Goal: Task Accomplishment & Management: Manage account settings

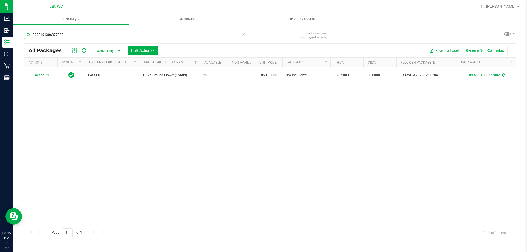
click at [247, 35] on input "8992191306377002" at bounding box center [136, 35] width 224 height 8
click at [243, 35] on icon at bounding box center [244, 34] width 4 height 7
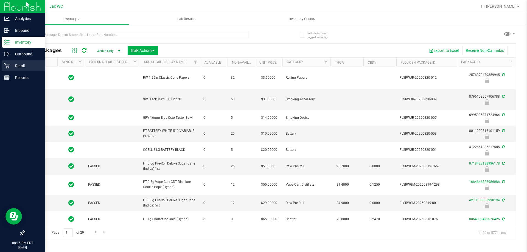
type input "[DATE]"
click at [26, 67] on p "Retail" at bounding box center [26, 66] width 33 height 7
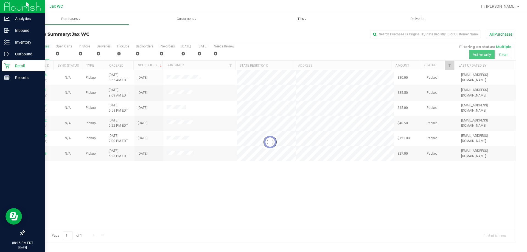
click at [301, 15] on uib-tab-heading "Tills Manage tills Reconcile e-payments" at bounding box center [302, 18] width 115 height 11
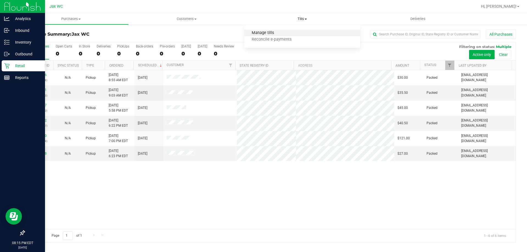
click at [275, 32] on span "Manage tills" at bounding box center [262, 33] width 37 height 5
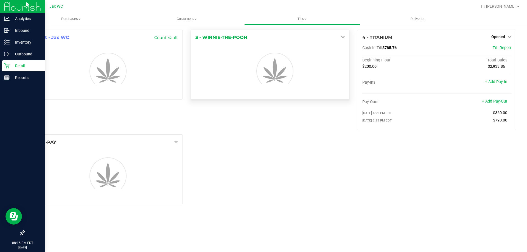
click at [340, 38] on link at bounding box center [342, 37] width 6 height 4
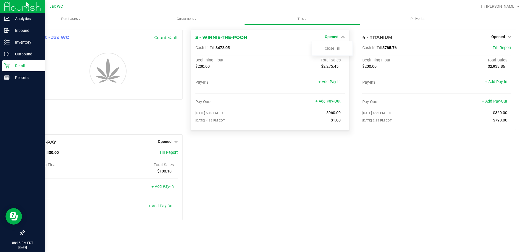
click at [340, 38] on link "Opened" at bounding box center [335, 37] width 20 height 4
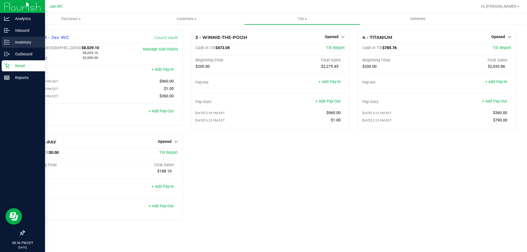
click at [17, 43] on p "Inventory" at bounding box center [26, 42] width 33 height 7
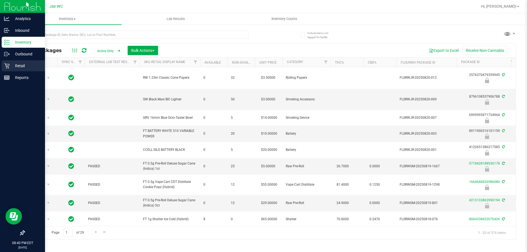
click at [13, 67] on p "Retail" at bounding box center [26, 66] width 33 height 7
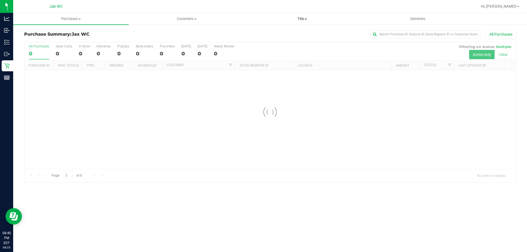
click at [297, 19] on span "Tills" at bounding box center [302, 18] width 115 height 5
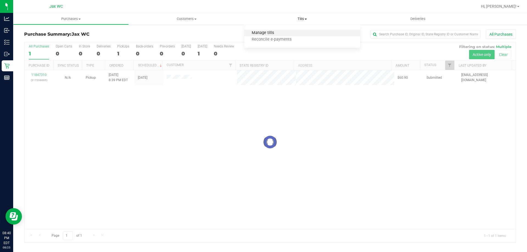
click at [277, 35] on span "Manage tills" at bounding box center [262, 33] width 37 height 5
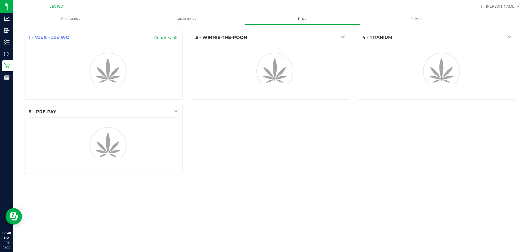
click at [302, 17] on span "Tills" at bounding box center [302, 18] width 115 height 5
click at [285, 40] on span "Reconcile e-payments" at bounding box center [271, 39] width 55 height 5
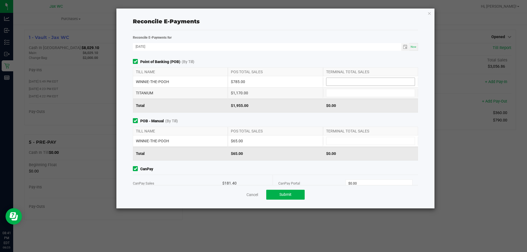
click at [362, 80] on input at bounding box center [370, 82] width 88 height 8
type input "$785.00"
type input "$1,170.00"
click at [347, 138] on input at bounding box center [370, 141] width 88 height 8
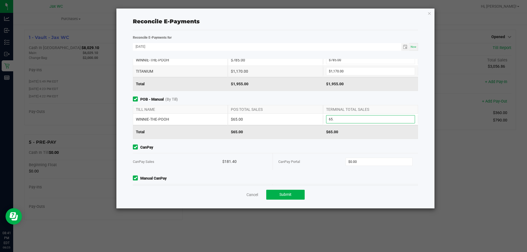
scroll to position [43, 0]
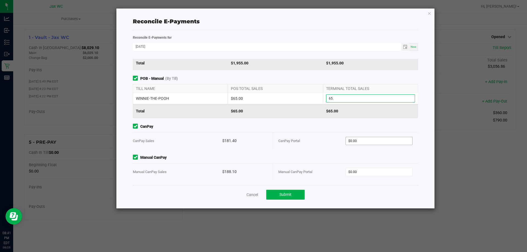
type input "$65.00"
click at [363, 139] on input "0" at bounding box center [379, 141] width 67 height 8
type input "$181.40"
click at [361, 175] on span "$0.00" at bounding box center [379, 172] width 67 height 8
click at [362, 173] on input "0" at bounding box center [379, 172] width 67 height 8
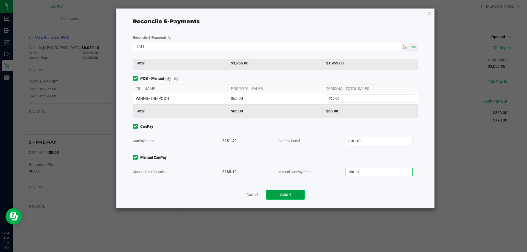
type input "$188.10"
click at [288, 194] on span "Submit" at bounding box center [286, 194] width 12 height 4
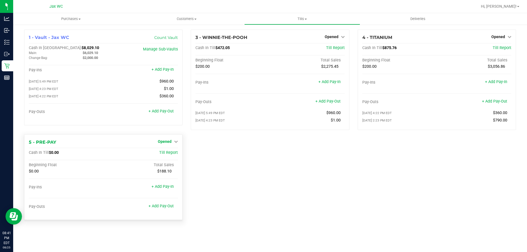
click at [171, 142] on span "Opened" at bounding box center [165, 141] width 14 height 4
click at [172, 151] on div "Close Till" at bounding box center [165, 153] width 41 height 7
click at [171, 152] on link "Close Till" at bounding box center [165, 153] width 15 height 4
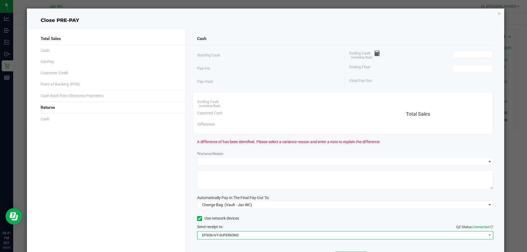
click at [260, 235] on span "EPSON-IVY-SUPERSONIC" at bounding box center [341, 236] width 289 height 8
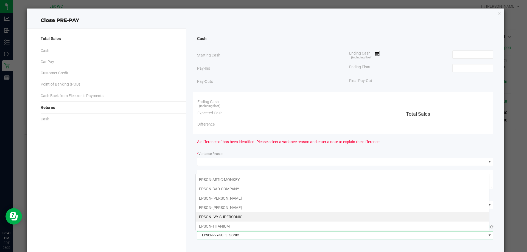
scroll to position [8, 294]
click at [243, 215] on li "EPSON-IVY-SUPERSONIC" at bounding box center [343, 217] width 294 height 9
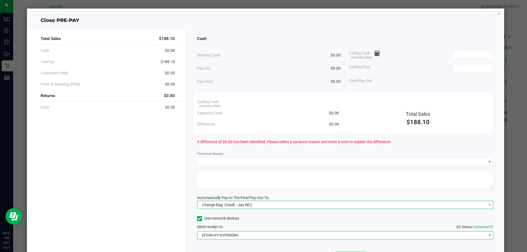
click at [241, 206] on span "(Vault - Jax WC)" at bounding box center [238, 205] width 27 height 4
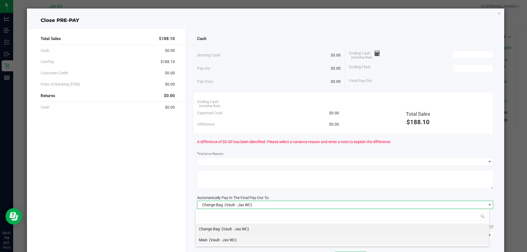
click at [219, 239] on span "(Vault - Jax WC)" at bounding box center [222, 240] width 27 height 4
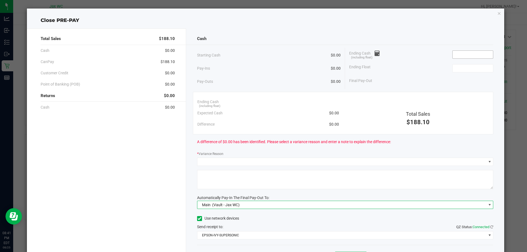
click at [471, 56] on input at bounding box center [473, 55] width 40 height 8
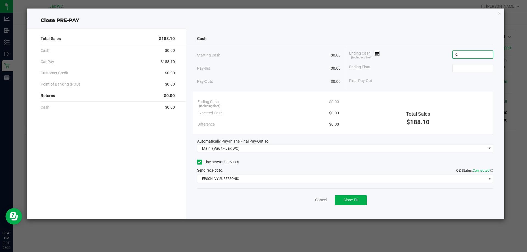
type input "$0.00"
click at [428, 46] on div "Cash Starting Cash $0.00 Pay-Ins $0.00 Pay-Outs $0.00 Ending Cash (including fl…" at bounding box center [345, 124] width 319 height 191
click at [357, 200] on span "Close Till" at bounding box center [351, 200] width 15 height 4
click at [309, 200] on link "Dismiss" at bounding box center [308, 200] width 13 height 6
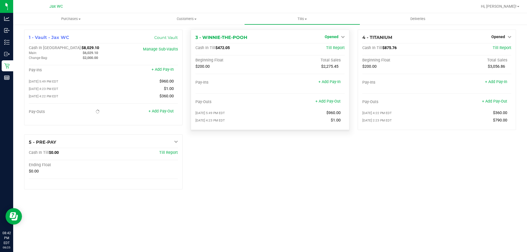
click at [335, 36] on span "Opened" at bounding box center [332, 37] width 14 height 4
click at [505, 38] on span "Opened" at bounding box center [499, 37] width 14 height 4
click at [503, 49] on link "Close Till" at bounding box center [499, 48] width 15 height 4
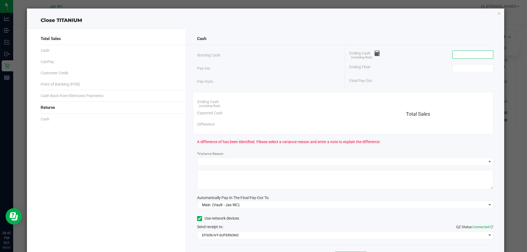
click at [469, 56] on input at bounding box center [473, 55] width 40 height 8
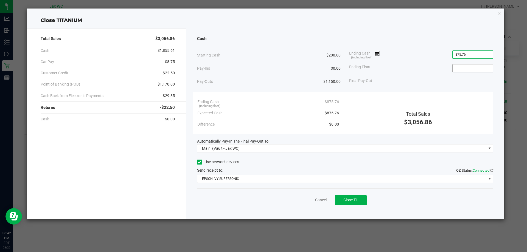
type input "$875.76"
click at [474, 71] on input at bounding box center [473, 69] width 40 height 8
type input "$200.00"
click at [425, 75] on div "Final Pay-Out $675.76" at bounding box center [421, 80] width 144 height 11
click at [356, 198] on span "Close Till" at bounding box center [351, 200] width 15 height 4
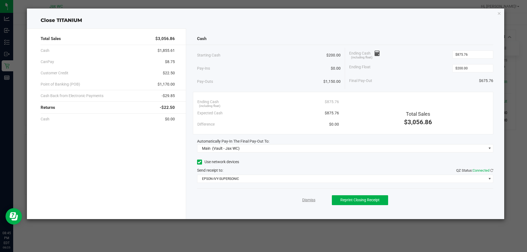
click at [310, 201] on link "Dismiss" at bounding box center [308, 200] width 13 height 6
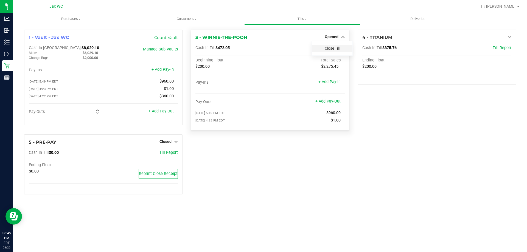
click at [333, 48] on link "Close Till" at bounding box center [332, 48] width 15 height 4
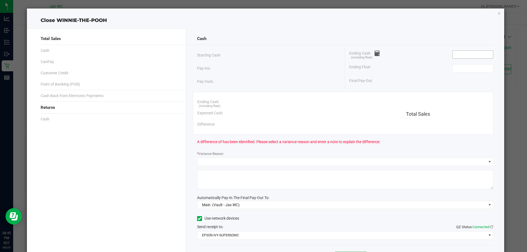
click at [473, 54] on input at bounding box center [473, 55] width 40 height 8
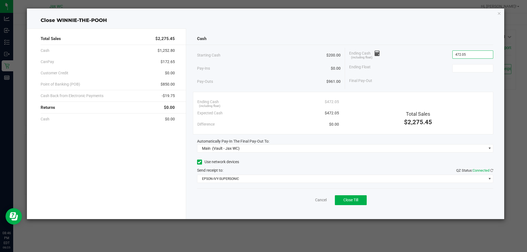
type input "$472.05"
type input "$200.00"
click at [430, 68] on div "Ending Float $200.00" at bounding box center [421, 69] width 144 height 14
click at [318, 200] on link "Cancel" at bounding box center [321, 200] width 12 height 6
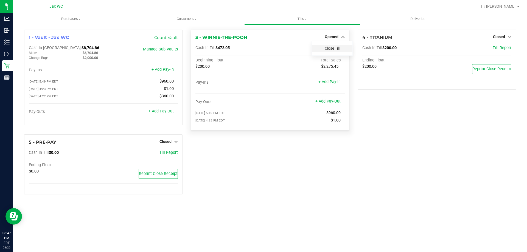
click at [327, 50] on link "Close Till" at bounding box center [332, 48] width 15 height 4
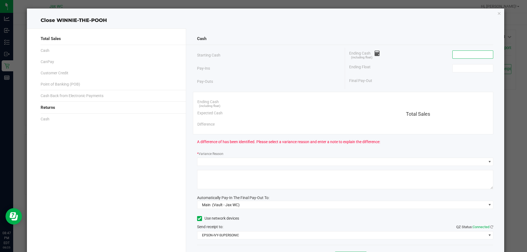
click at [458, 57] on input at bounding box center [473, 55] width 40 height 8
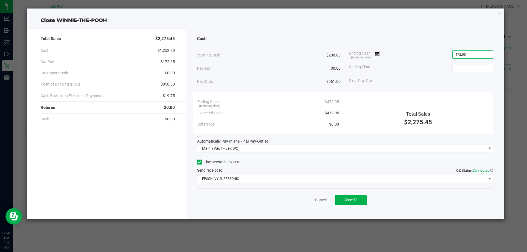
type input "$472.05"
type input "$200.00"
click at [444, 72] on div "Ending Float $200.00" at bounding box center [421, 69] width 144 height 14
click at [353, 198] on span "Close Till" at bounding box center [351, 200] width 15 height 4
click at [308, 199] on link "Dismiss" at bounding box center [308, 200] width 13 height 6
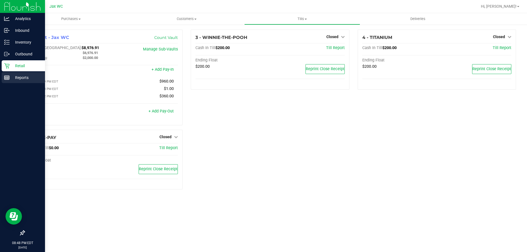
click at [17, 76] on p "Reports" at bounding box center [26, 77] width 33 height 7
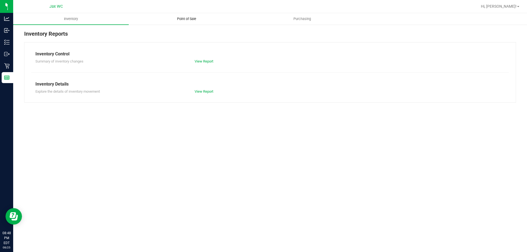
click at [187, 19] on span "Point of Sale" at bounding box center [187, 18] width 34 height 5
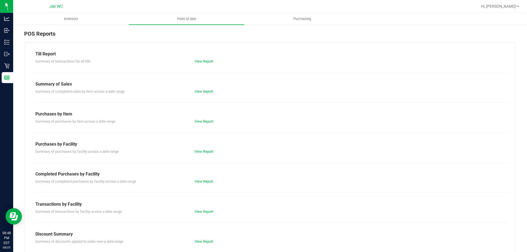
click at [201, 176] on div "Completed Purchases by Facility" at bounding box center [270, 174] width 470 height 7
click at [199, 181] on link "View Report" at bounding box center [204, 182] width 19 height 4
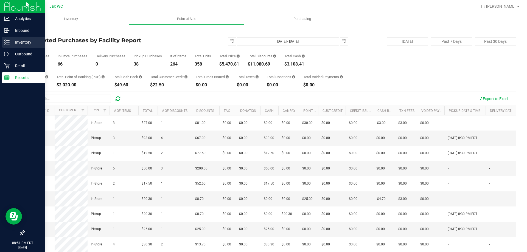
click at [22, 38] on div "Inventory" at bounding box center [23, 42] width 43 height 11
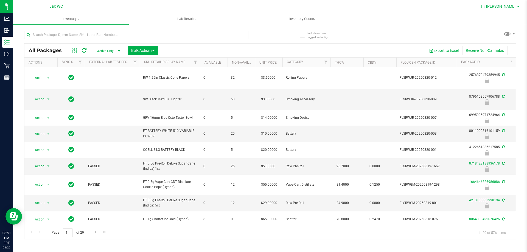
click at [511, 7] on span "Hi, [PERSON_NAME]!" at bounding box center [499, 6] width 36 height 4
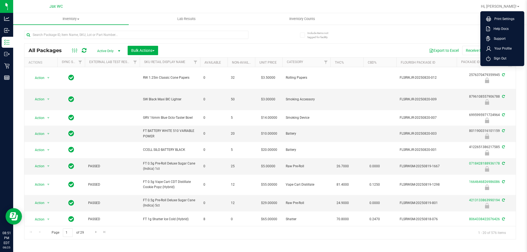
click at [509, 60] on li "Sign Out" at bounding box center [502, 59] width 41 height 10
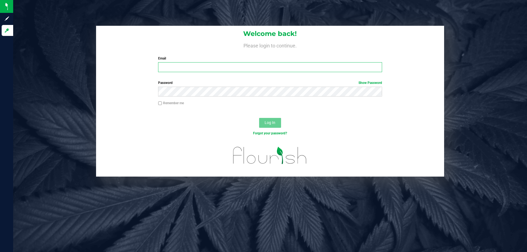
click at [206, 70] on input "Email" at bounding box center [270, 67] width 224 height 10
type input "[EMAIL_ADDRESS][DOMAIN_NAME]"
click at [259, 118] on button "Log In" at bounding box center [270, 123] width 22 height 10
